Goal: Navigation & Orientation: Find specific page/section

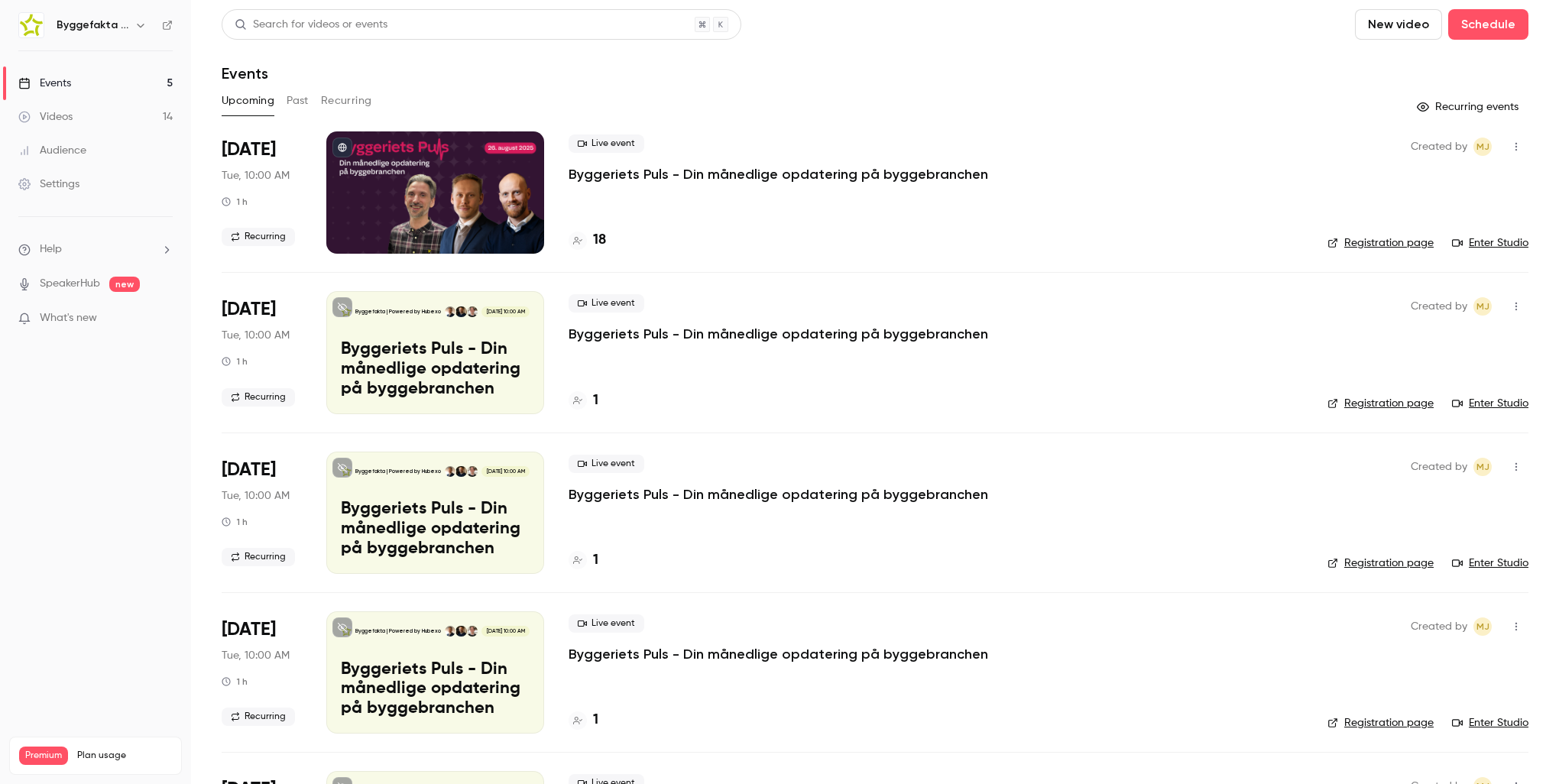
click at [761, 174] on p "Byggeriets Puls - Din månedlige opdatering på byggebranchen" at bounding box center [779, 174] width 420 height 18
click at [1352, 242] on link "Registration page" at bounding box center [1380, 243] width 106 height 15
click at [626, 169] on p "Byggeriets Puls - Din månedlige opdatering på byggebranchen" at bounding box center [779, 174] width 420 height 18
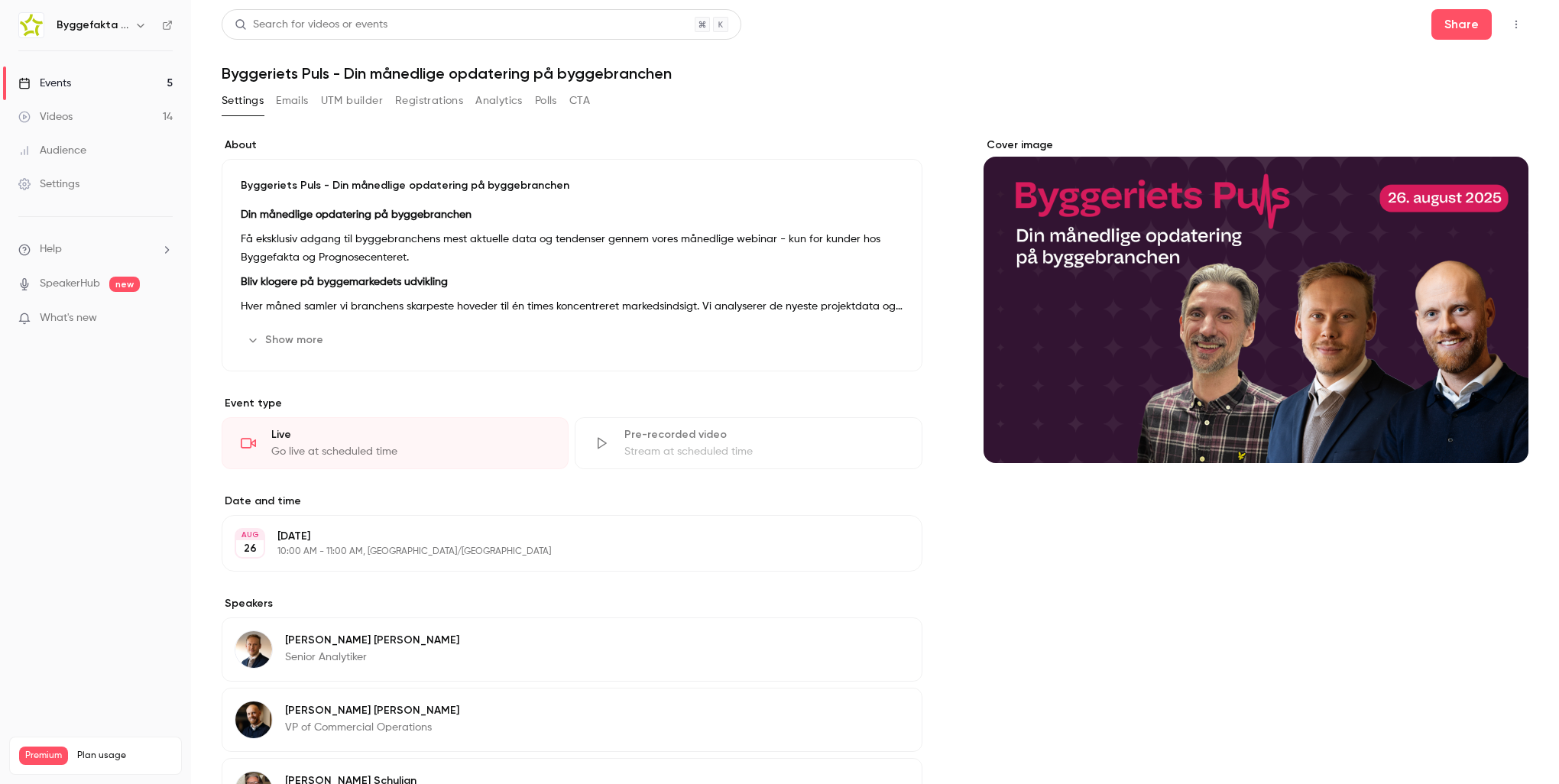
click at [797, 298] on p "Hver måned samler vi branchens skarpeste hoveder til én times koncentreret mark…" at bounding box center [571, 306] width 662 height 18
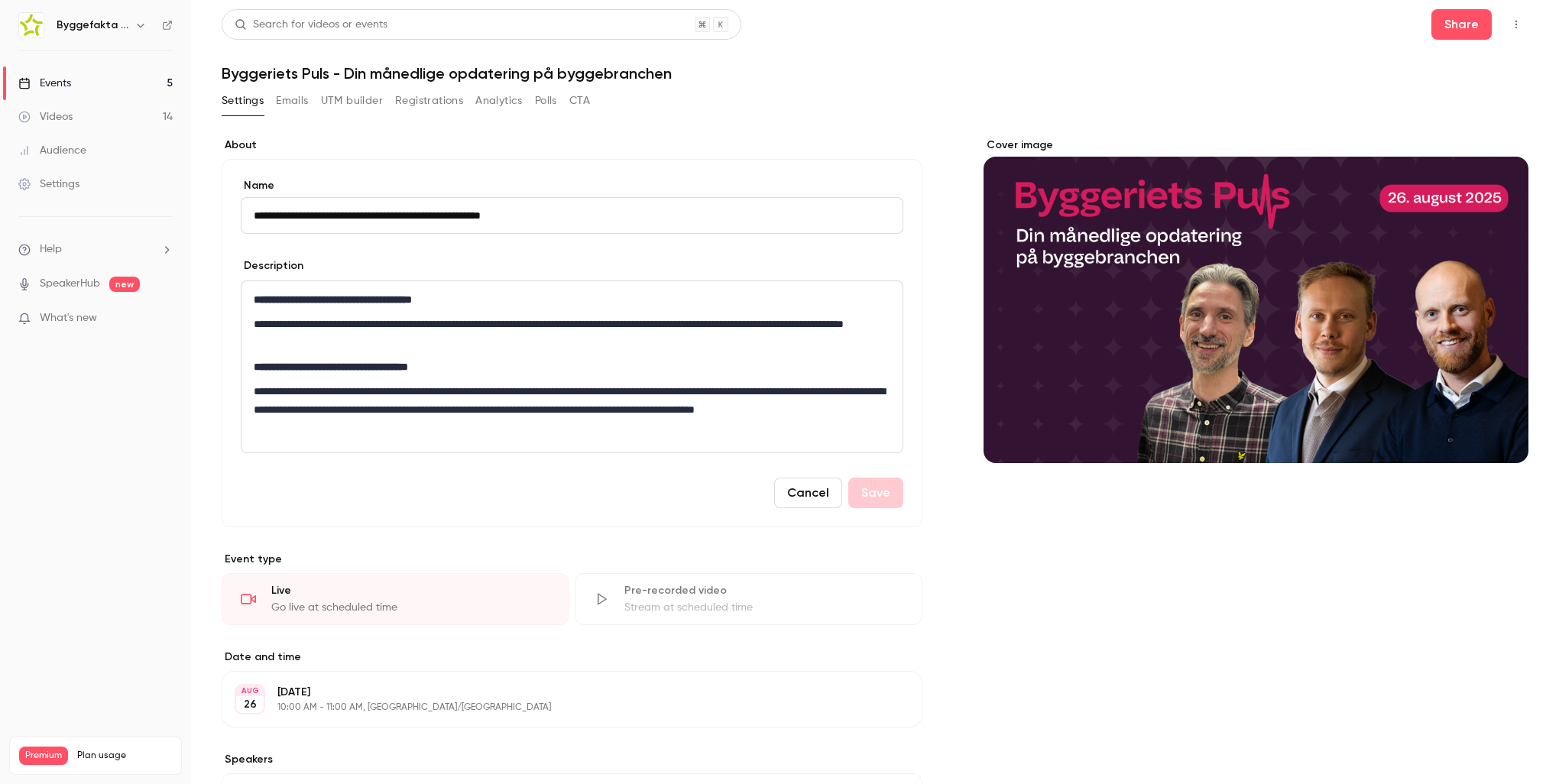
click at [804, 493] on button "Cancel" at bounding box center [808, 493] width 68 height 31
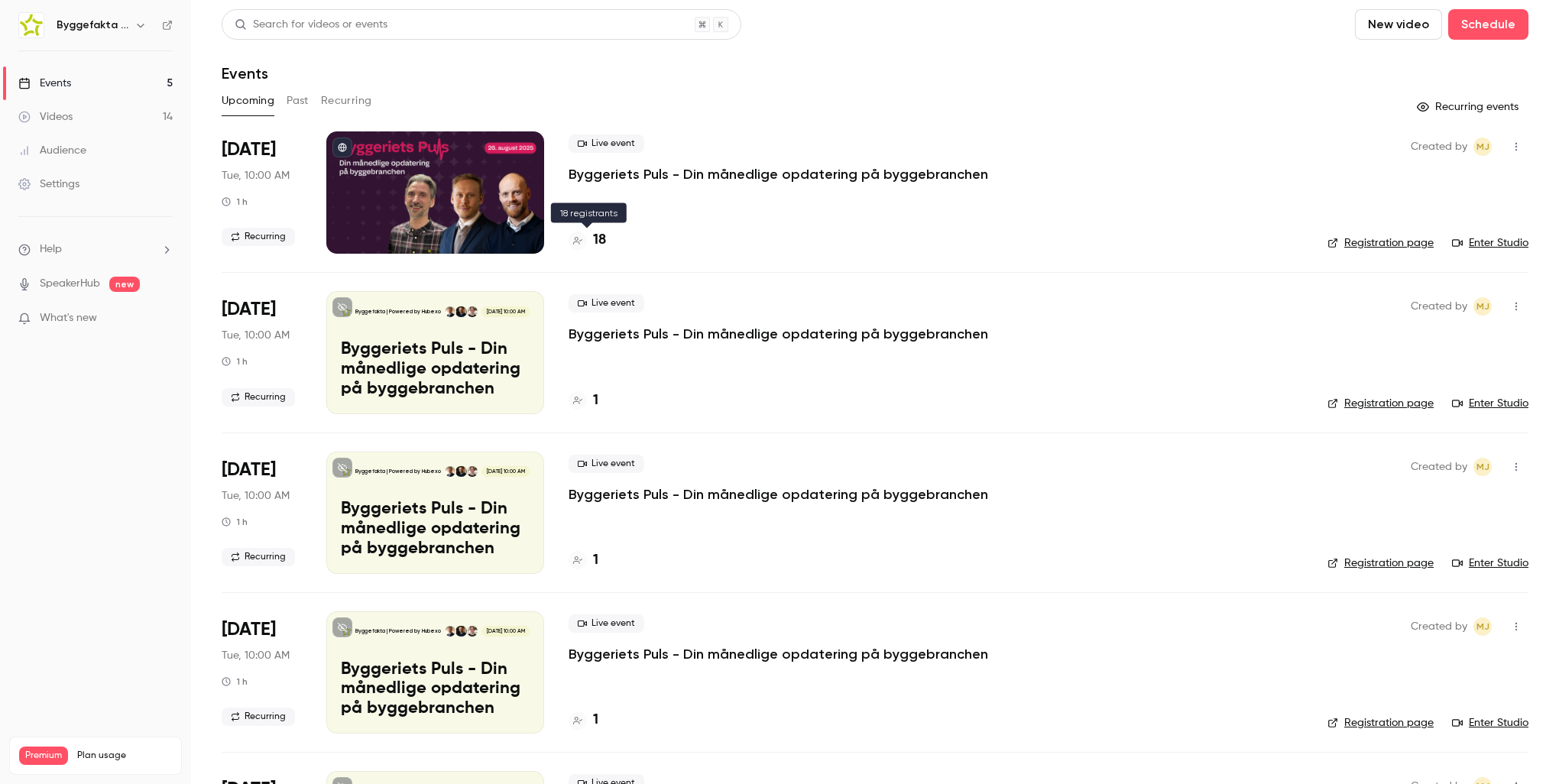
click at [597, 243] on h4 "18" at bounding box center [600, 240] width 13 height 20
click at [143, 26] on icon "button" at bounding box center [141, 25] width 13 height 13
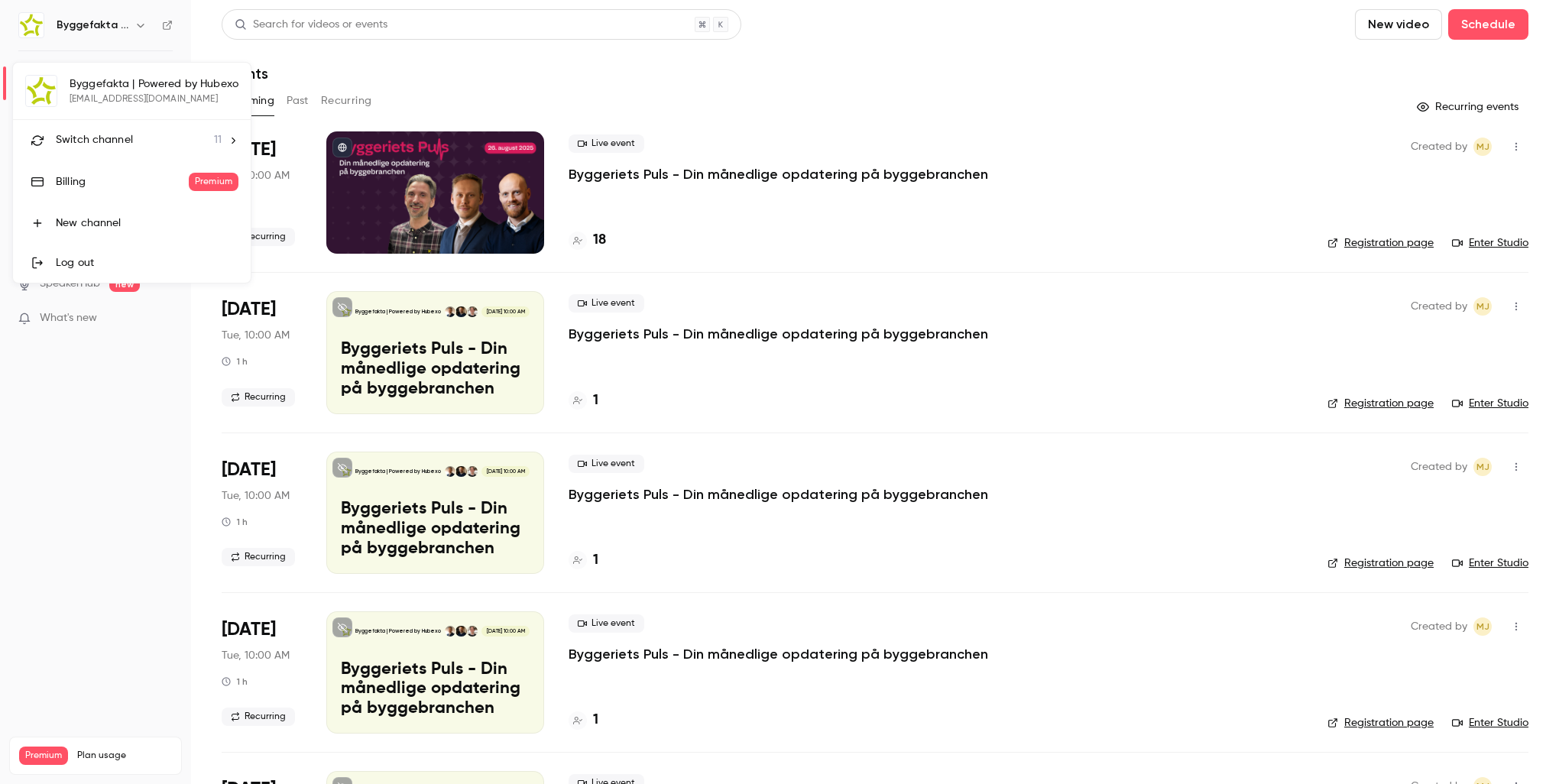
click at [143, 25] on div at bounding box center [780, 392] width 1559 height 784
click at [160, 27] on div "Byggefakta | Powered by Hubexo" at bounding box center [95, 25] width 154 height 26
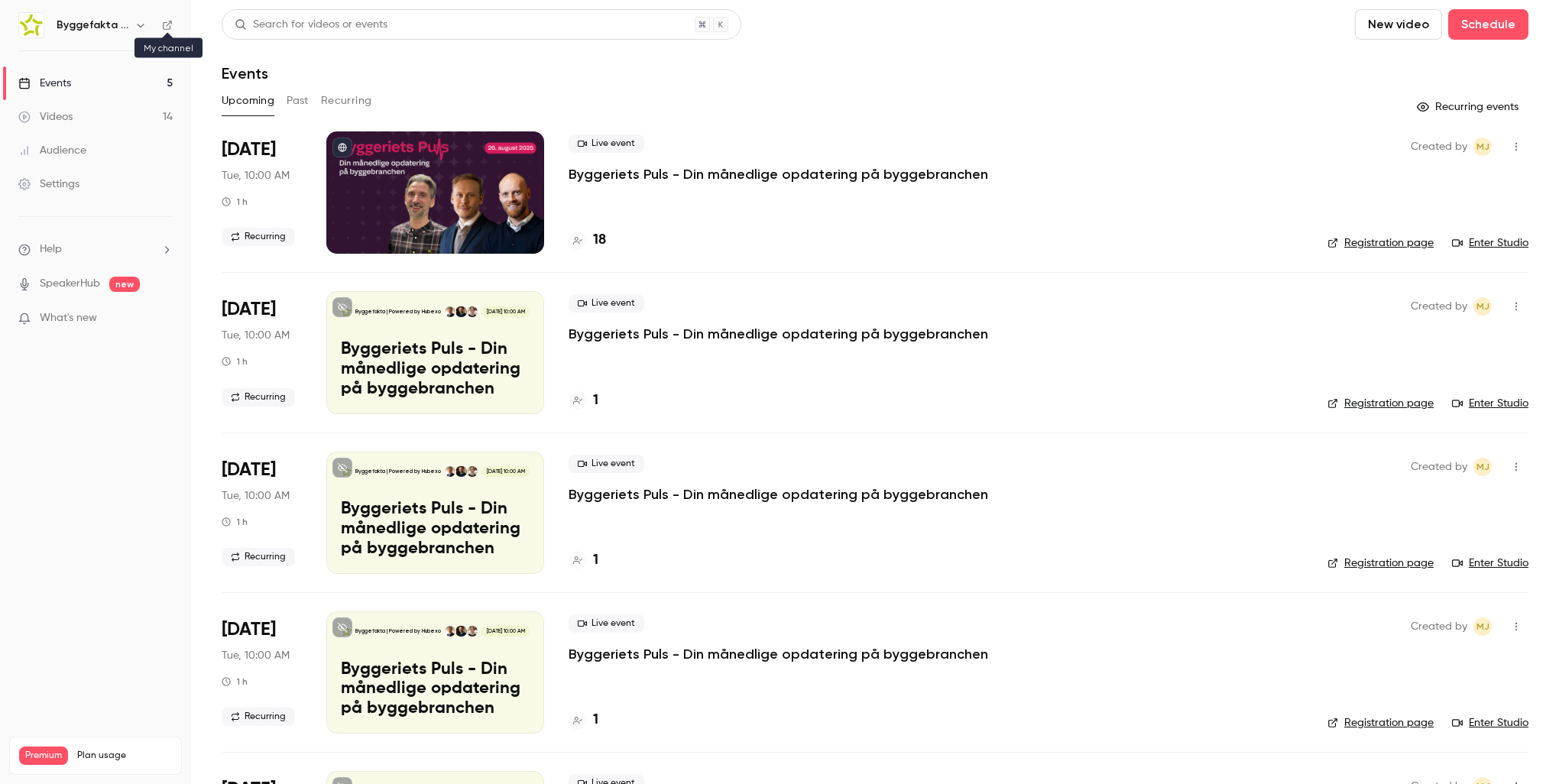
click at [170, 28] on icon at bounding box center [167, 25] width 9 height 9
click at [136, 26] on icon "button" at bounding box center [141, 25] width 13 height 13
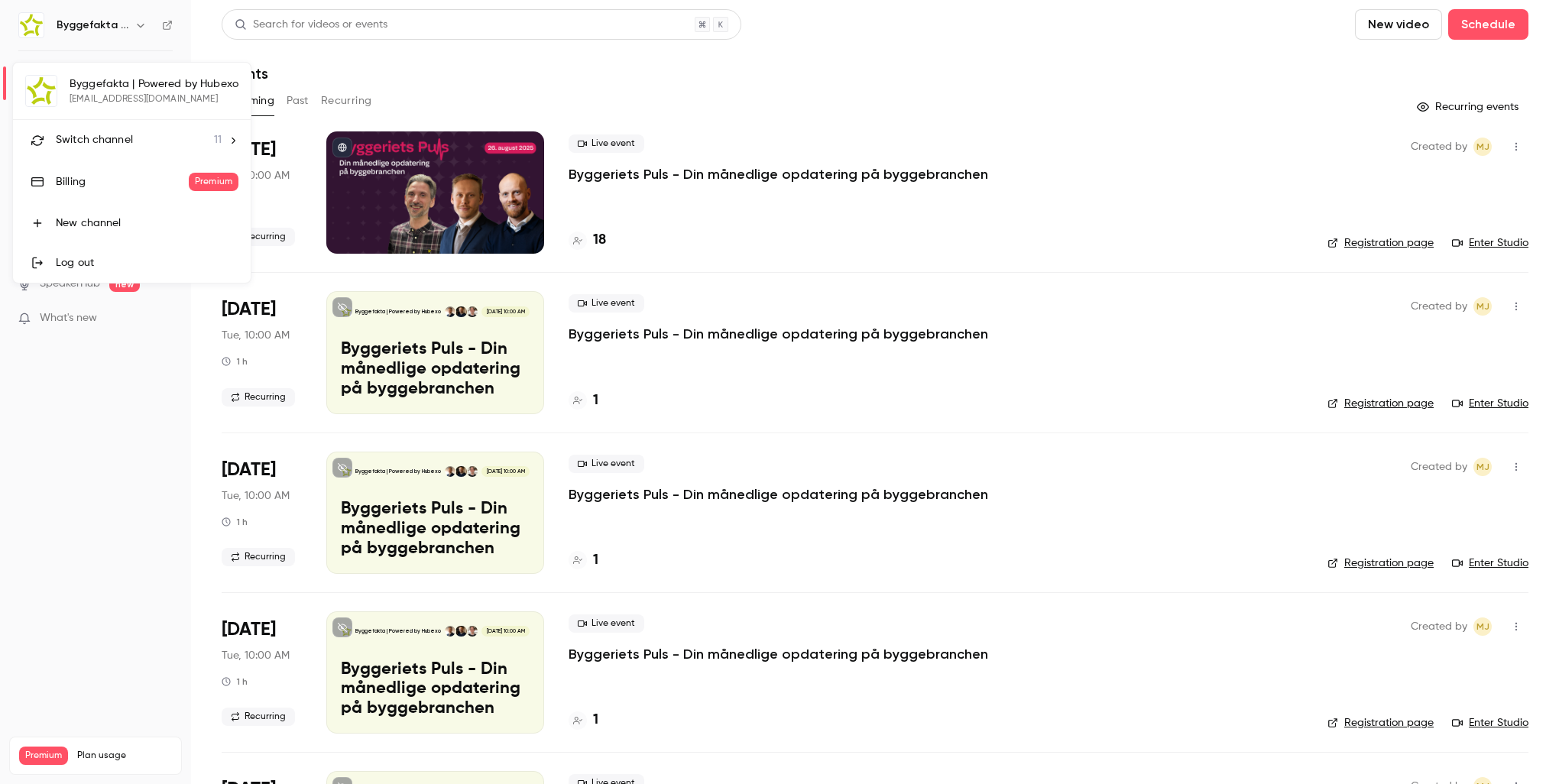
click at [166, 145] on div "Switch channel 11" at bounding box center [138, 140] width 166 height 16
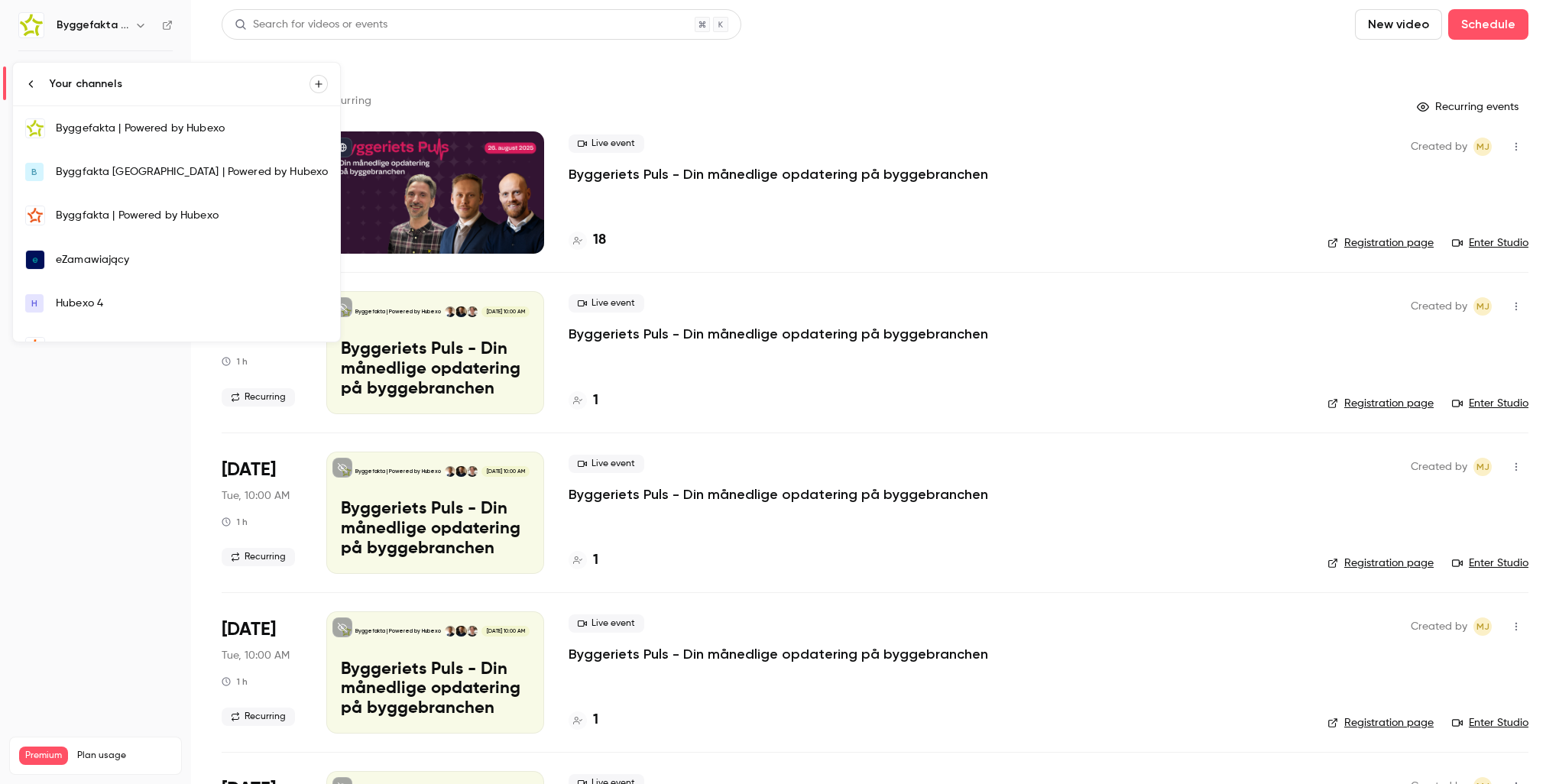
scroll to position [246, 0]
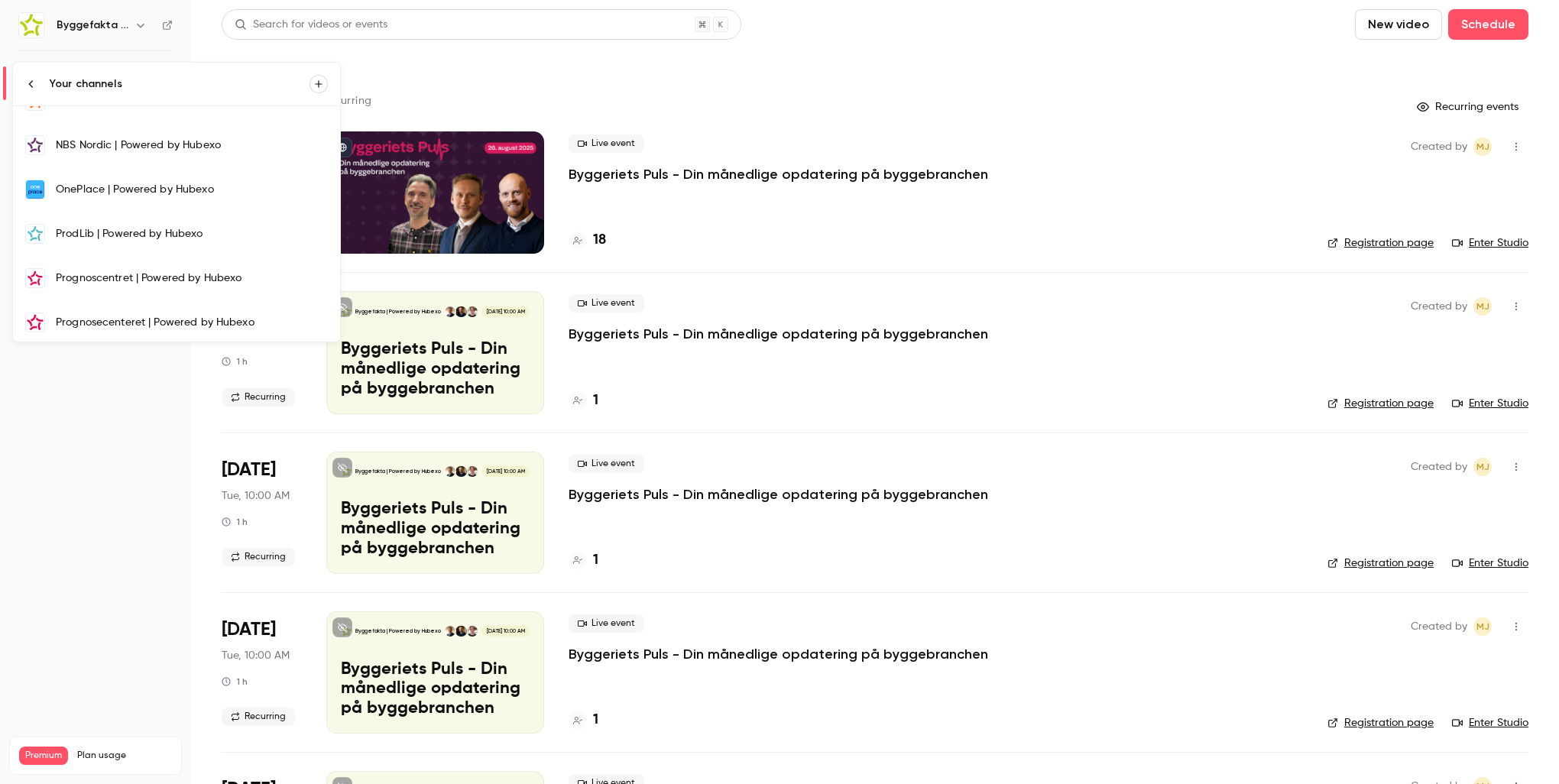
click at [183, 310] on link "Prognosecenteret | Powered by Hubexo" at bounding box center [177, 322] width 327 height 44
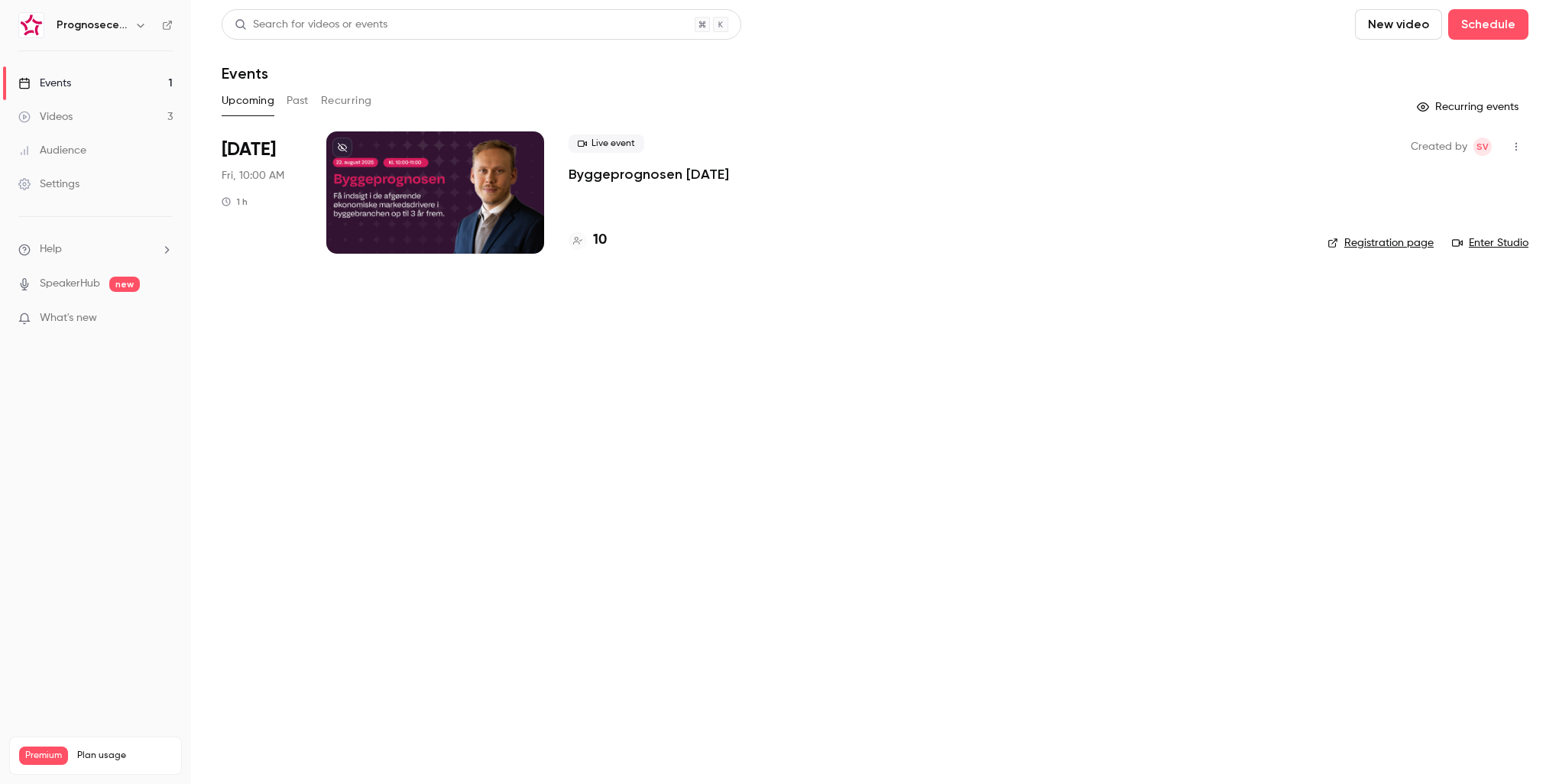
click at [137, 24] on icon "button" at bounding box center [141, 25] width 13 height 13
click at [196, 132] on div "Switch channel 11" at bounding box center [153, 140] width 196 height 16
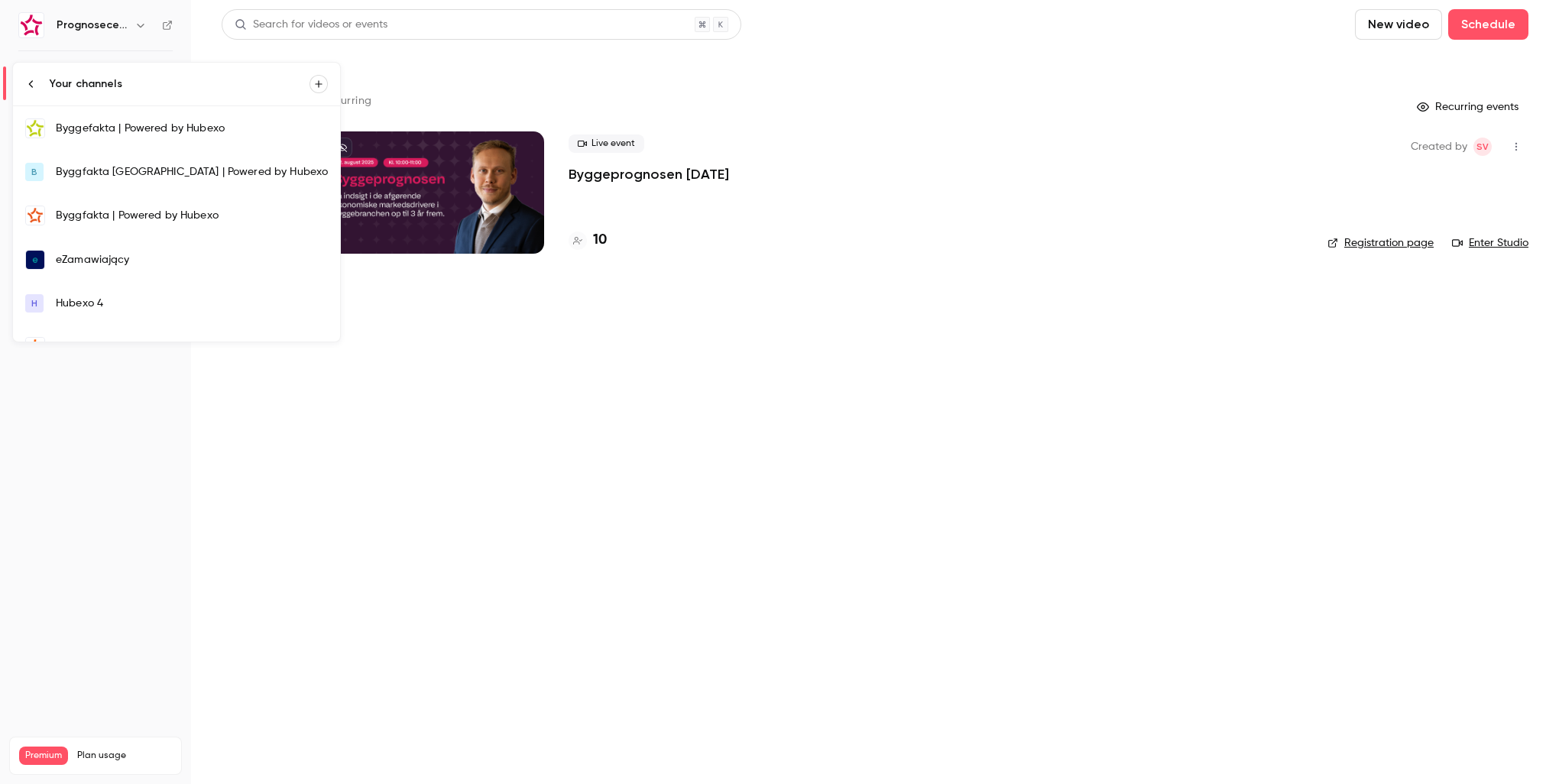
click at [195, 131] on div "Byggefakta | Powered by Hubexo" at bounding box center [192, 128] width 272 height 15
